Goal: Task Accomplishment & Management: Manage account settings

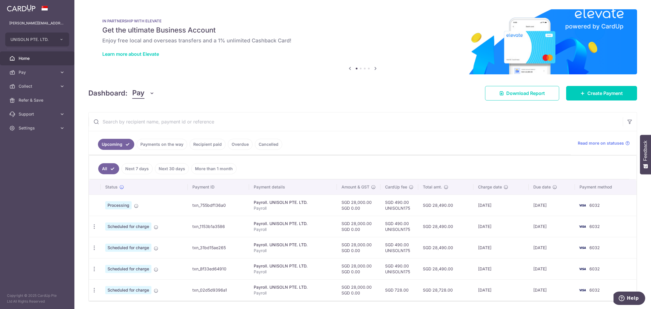
click at [19, 58] on span "Home" at bounding box center [38, 59] width 38 height 6
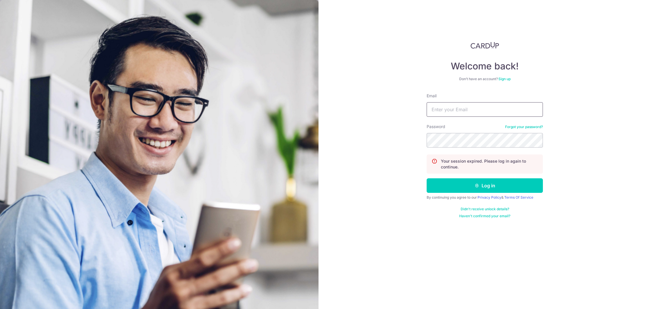
click at [457, 108] on input "Email" at bounding box center [485, 109] width 116 height 15
type input "[PERSON_NAME][EMAIL_ADDRESS][DOMAIN_NAME]"
click at [485, 186] on button "Log in" at bounding box center [485, 186] width 116 height 15
type input "[PERSON_NAME][EMAIL_ADDRESS][DOMAIN_NAME]"
click at [485, 186] on button "Log in" at bounding box center [485, 186] width 116 height 15
